Goal: Information Seeking & Learning: Learn about a topic

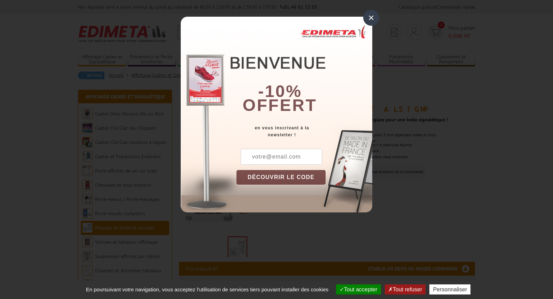
click at [371, 15] on div "×" at bounding box center [371, 18] width 16 height 16
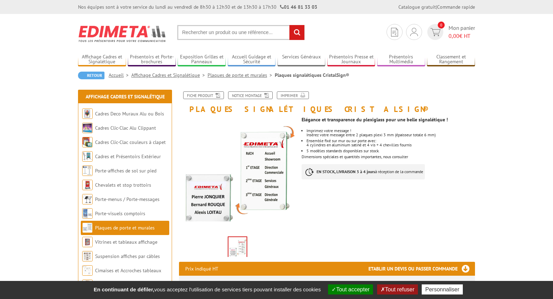
scroll to position [35, 0]
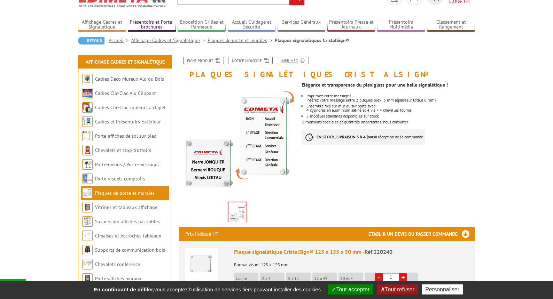
drag, startPoint x: 288, startPoint y: 59, endPoint x: 162, endPoint y: 31, distance: 128.7
click at [288, 59] on link "Imprimer" at bounding box center [293, 61] width 32 height 8
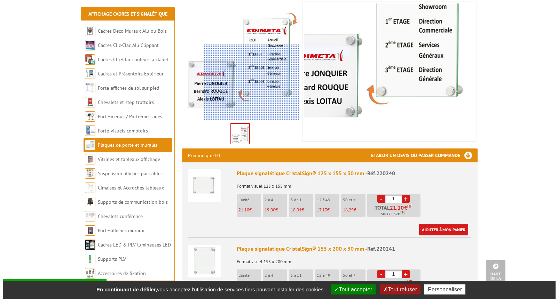
scroll to position [104, 0]
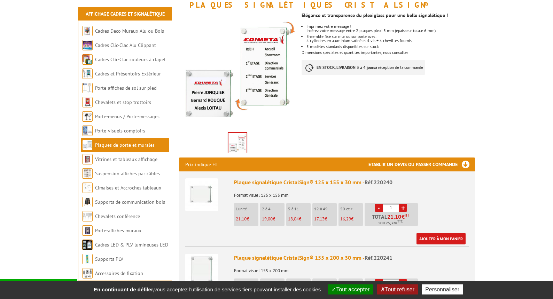
click at [198, 198] on img at bounding box center [201, 195] width 33 height 33
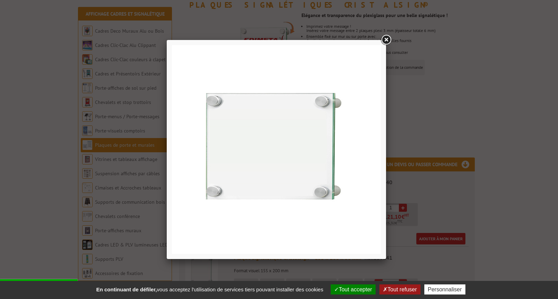
click at [387, 39] on link at bounding box center [386, 40] width 13 height 13
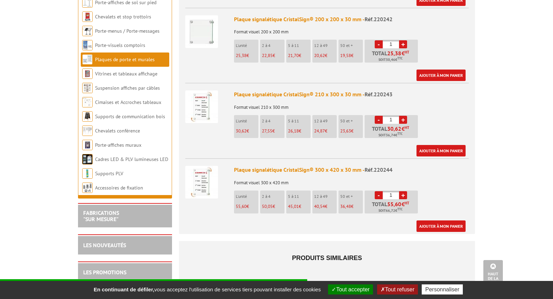
scroll to position [418, 0]
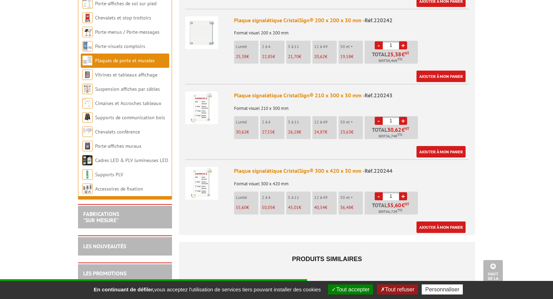
click at [198, 107] on img at bounding box center [201, 108] width 33 height 33
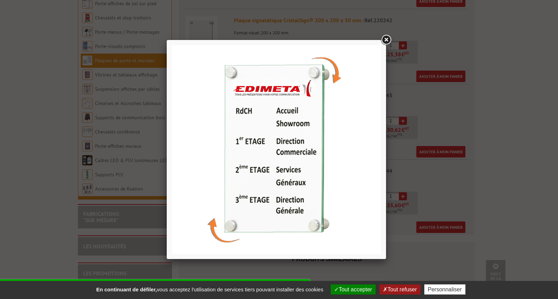
click at [387, 41] on link at bounding box center [386, 40] width 13 height 13
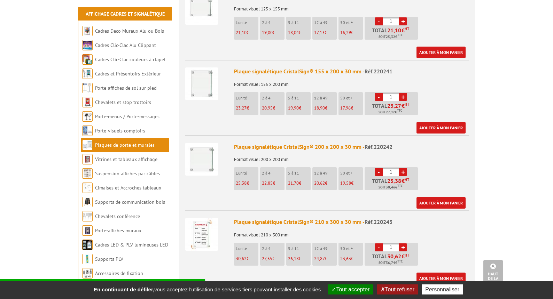
scroll to position [278, 0]
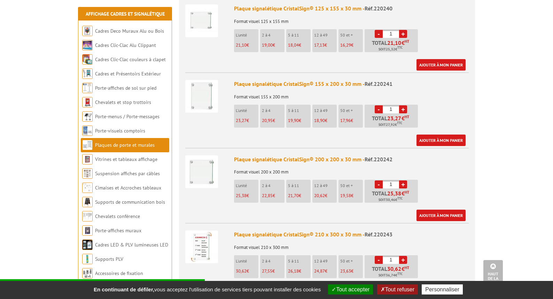
click at [196, 103] on img at bounding box center [201, 96] width 33 height 33
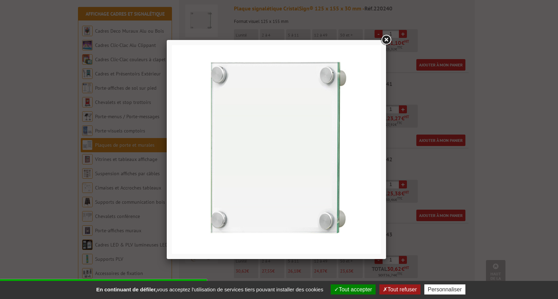
click at [385, 41] on link at bounding box center [386, 40] width 13 height 13
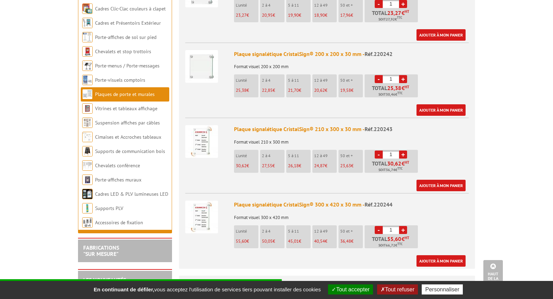
scroll to position [383, 0]
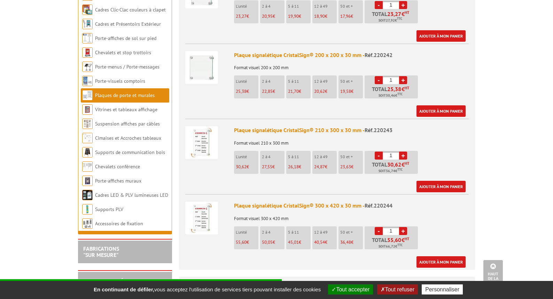
click at [202, 143] on img at bounding box center [201, 142] width 33 height 33
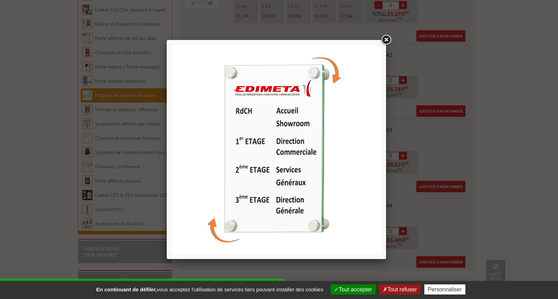
click at [385, 41] on link at bounding box center [386, 40] width 13 height 13
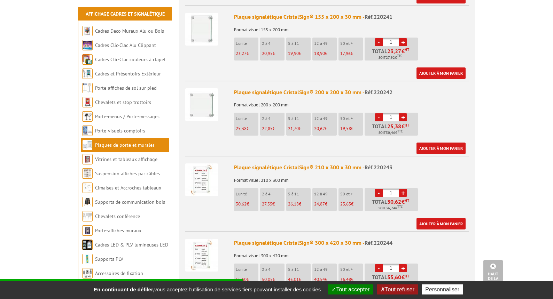
scroll to position [313, 0]
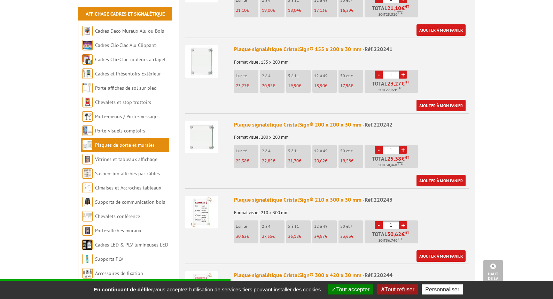
click at [210, 141] on img at bounding box center [201, 137] width 33 height 33
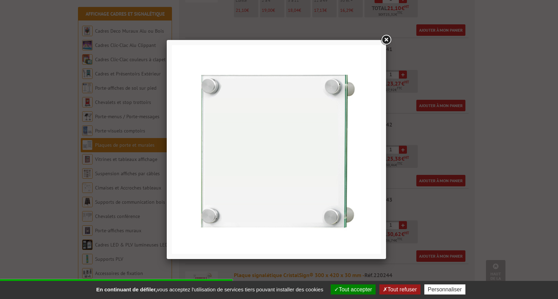
click at [387, 39] on link at bounding box center [386, 40] width 13 height 13
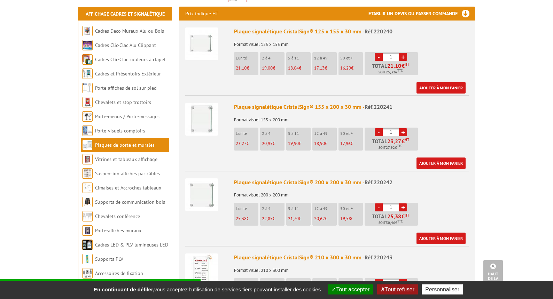
scroll to position [244, 0]
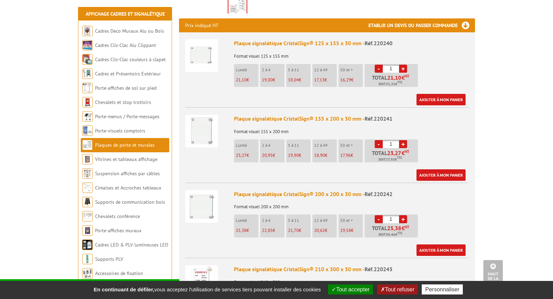
click at [204, 137] on img at bounding box center [201, 131] width 33 height 33
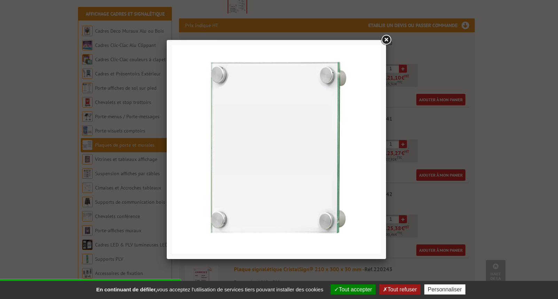
click at [387, 37] on link at bounding box center [386, 40] width 13 height 13
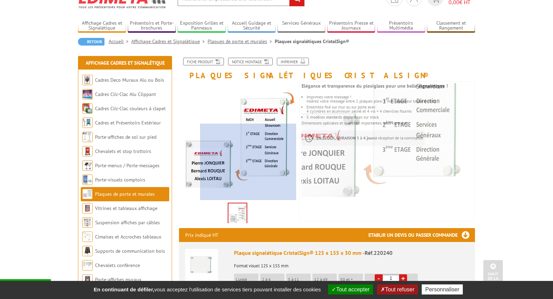
scroll to position [0, 0]
